Goal: Information Seeking & Learning: Learn about a topic

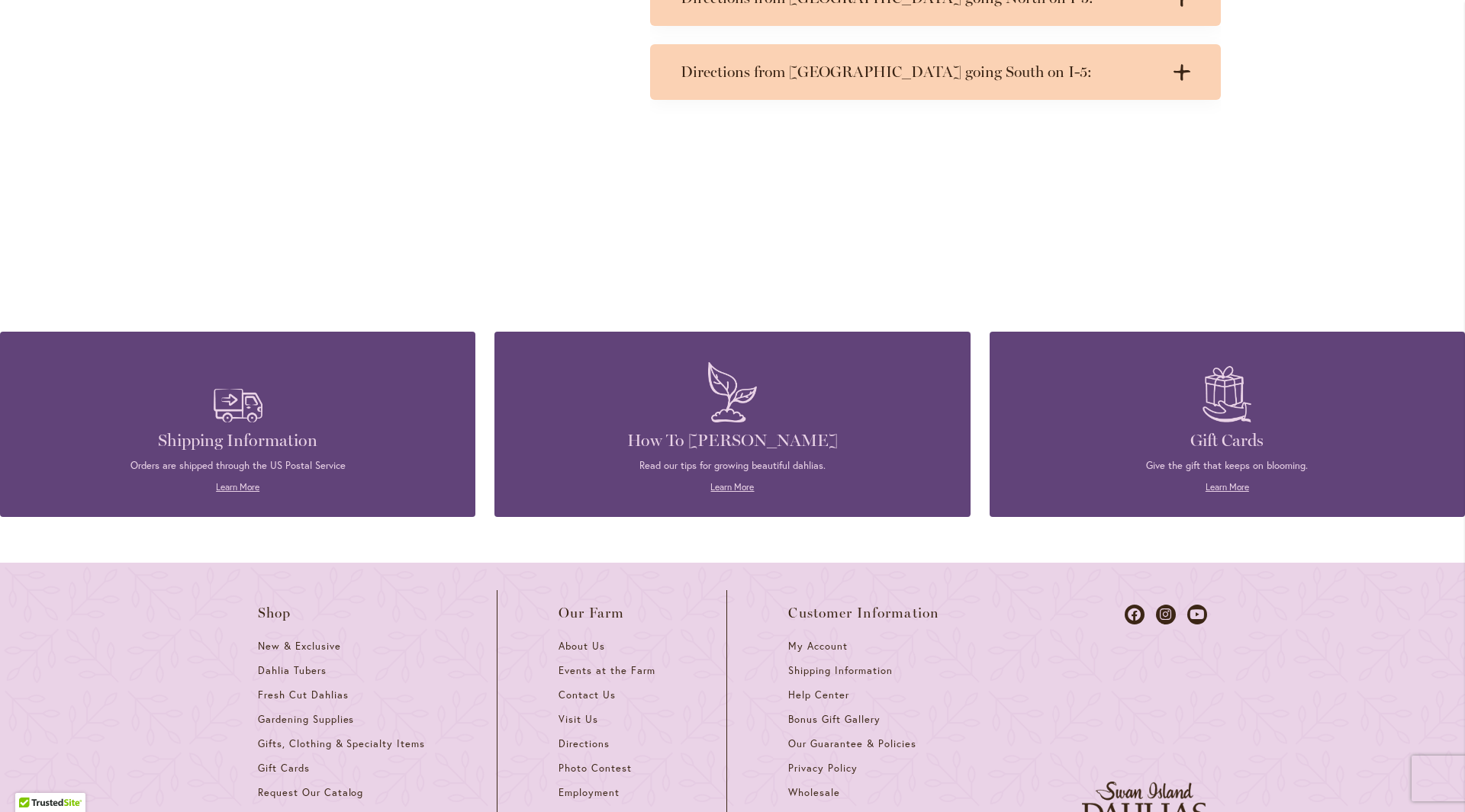
scroll to position [1068, 0]
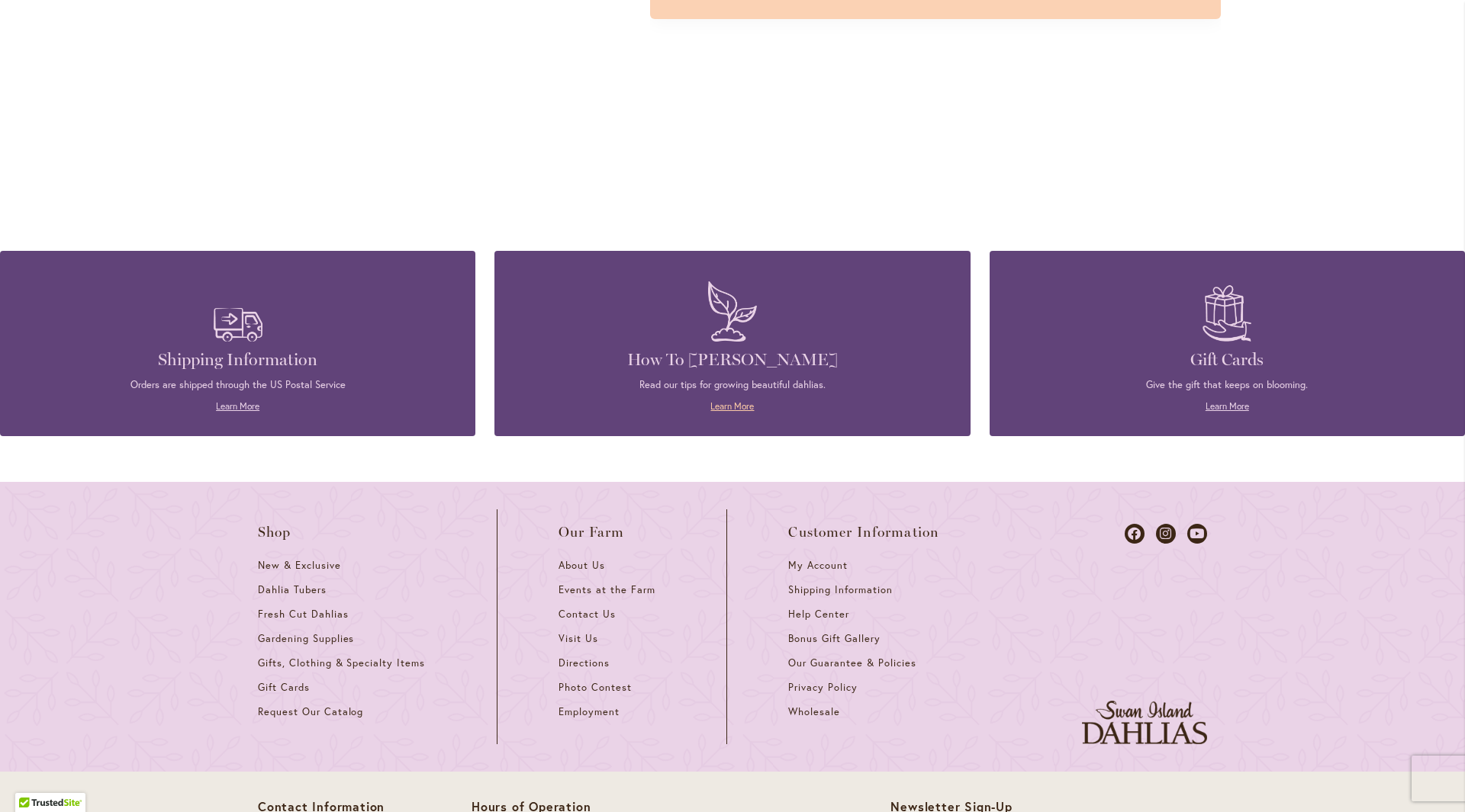
click at [740, 410] on link "Learn More" at bounding box center [731, 406] width 43 height 11
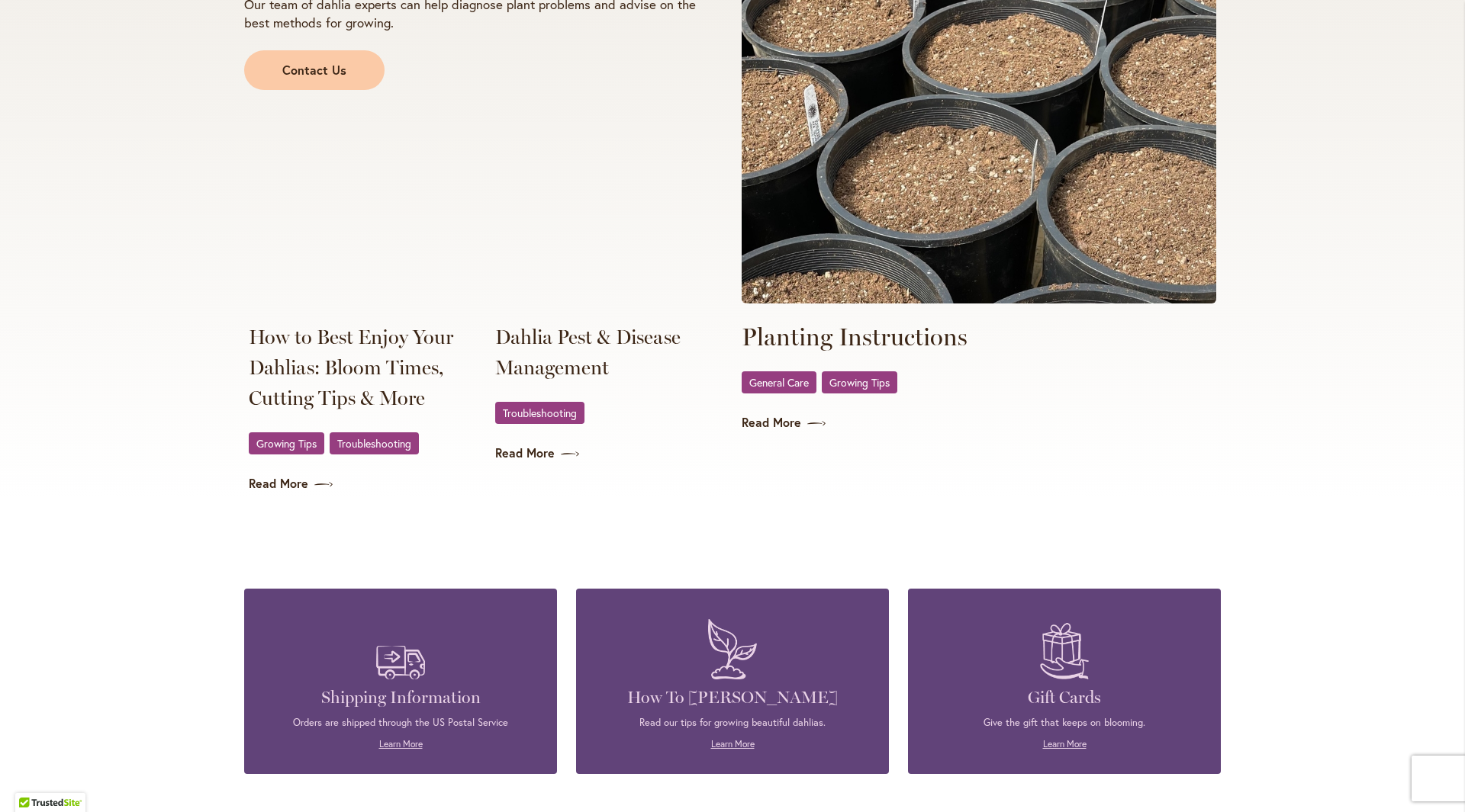
scroll to position [2670, 0]
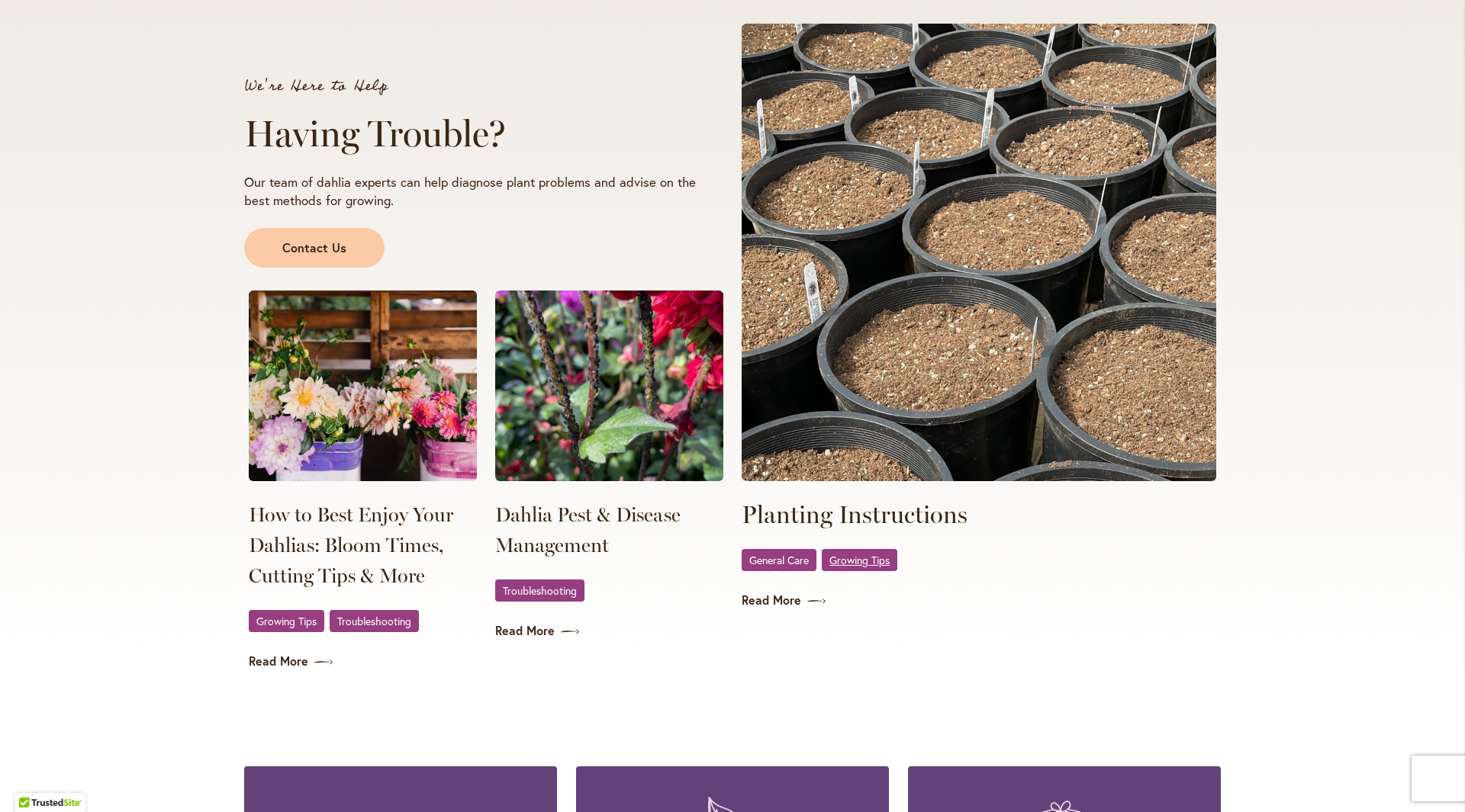
click at [854, 555] on span "Growing Tips" at bounding box center [859, 560] width 60 height 10
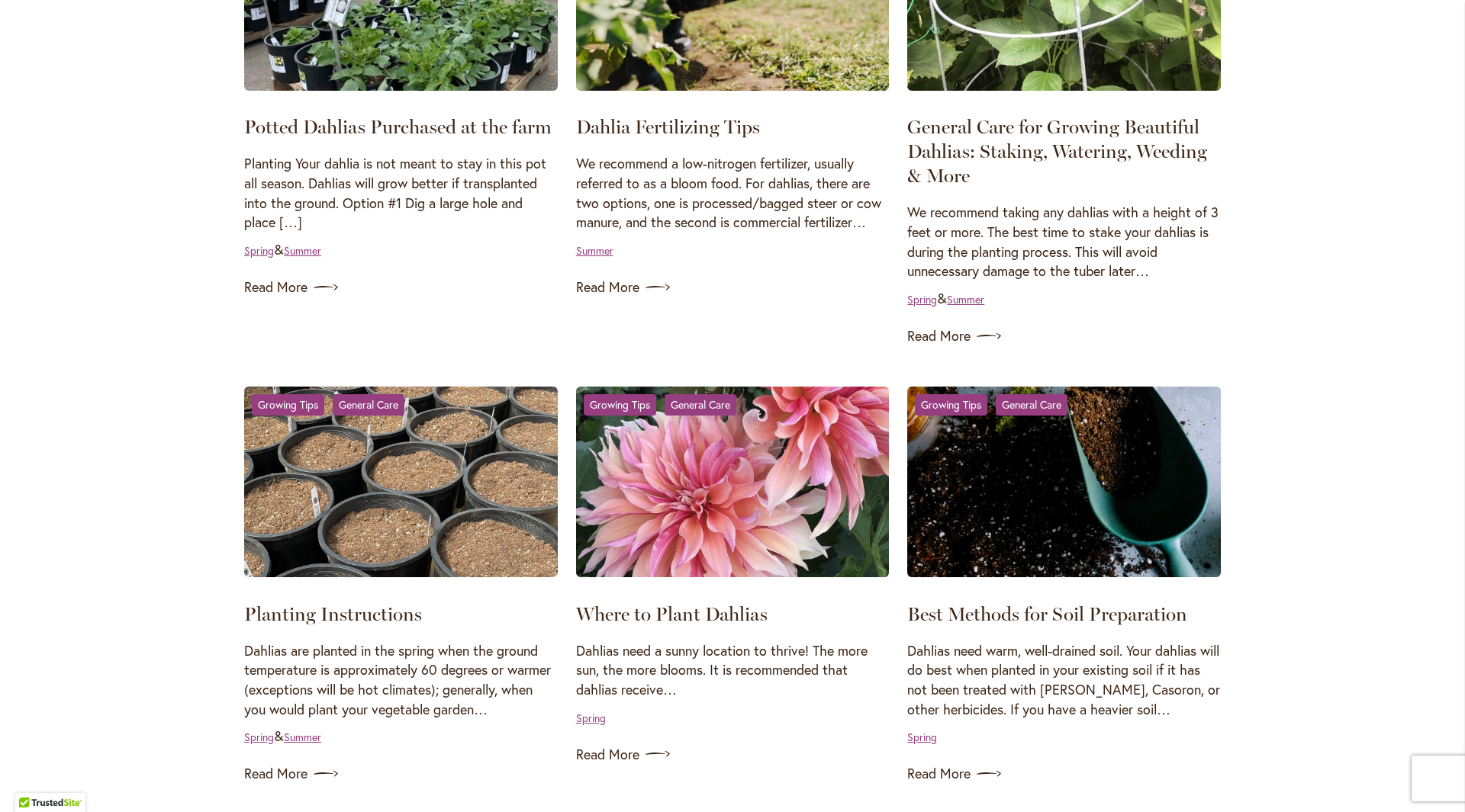
scroll to position [458, 0]
